Goal: Information Seeking & Learning: Find specific fact

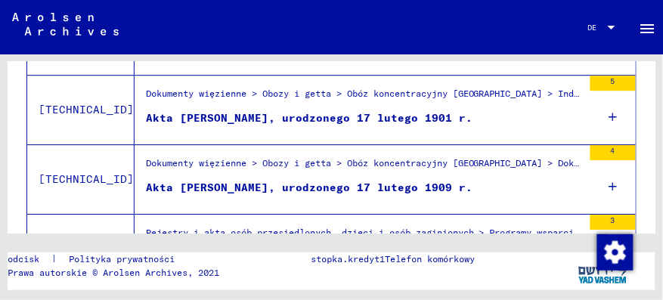
scroll to position [753, 0]
click at [610, 184] on icon at bounding box center [614, 186] width 8 height 53
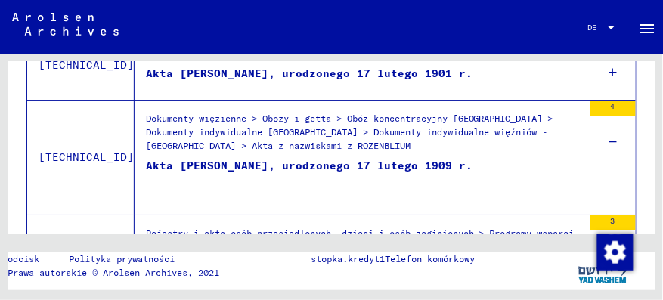
scroll to position [797, 0]
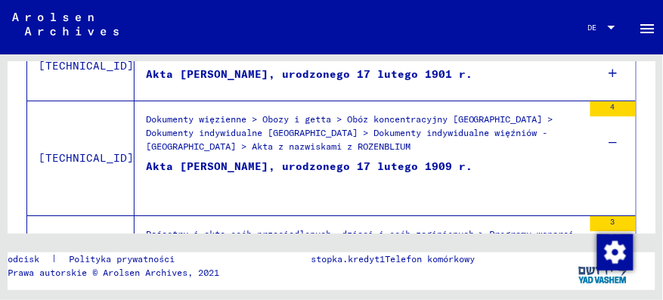
click at [256, 164] on font "Akta [PERSON_NAME], urodzonego 17 lutego 1909 r." at bounding box center [309, 167] width 327 height 14
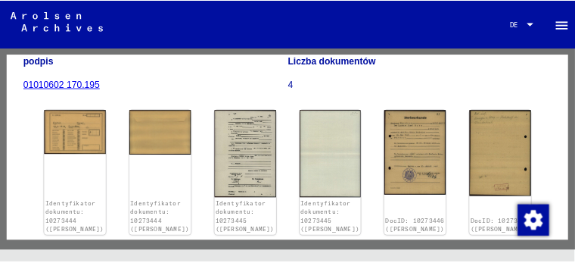
scroll to position [172, 0]
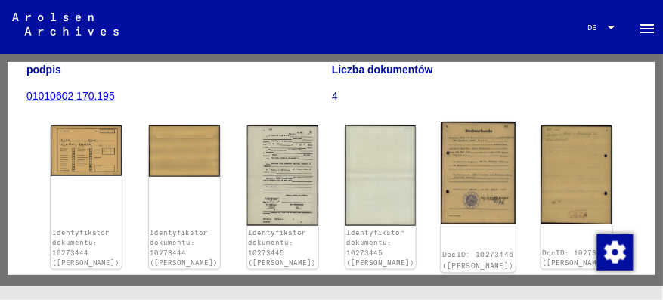
click at [493, 163] on img at bounding box center [479, 173] width 75 height 103
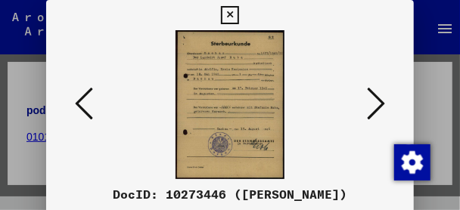
click at [385, 104] on icon at bounding box center [376, 103] width 18 height 36
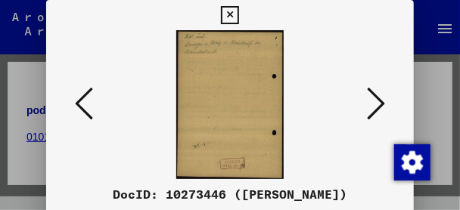
click at [381, 105] on icon at bounding box center [376, 103] width 18 height 36
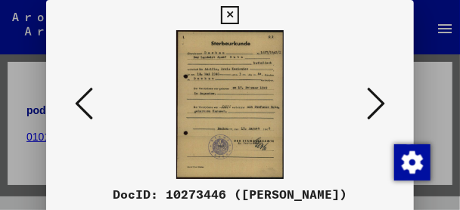
click at [381, 105] on icon at bounding box center [376, 103] width 18 height 36
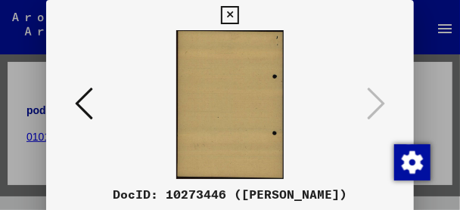
click at [75, 101] on icon at bounding box center [84, 103] width 18 height 36
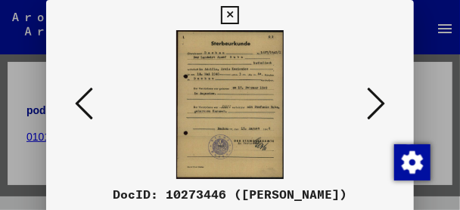
click at [384, 104] on icon at bounding box center [376, 103] width 18 height 36
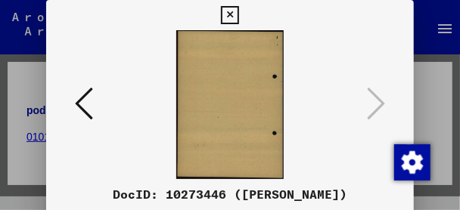
click at [232, 13] on icon at bounding box center [229, 15] width 17 height 18
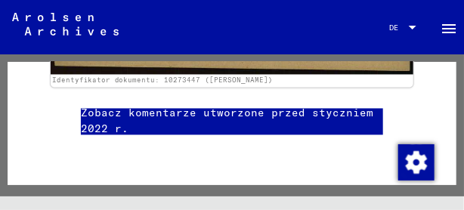
scroll to position [4329, 0]
